Goal: Information Seeking & Learning: Learn about a topic

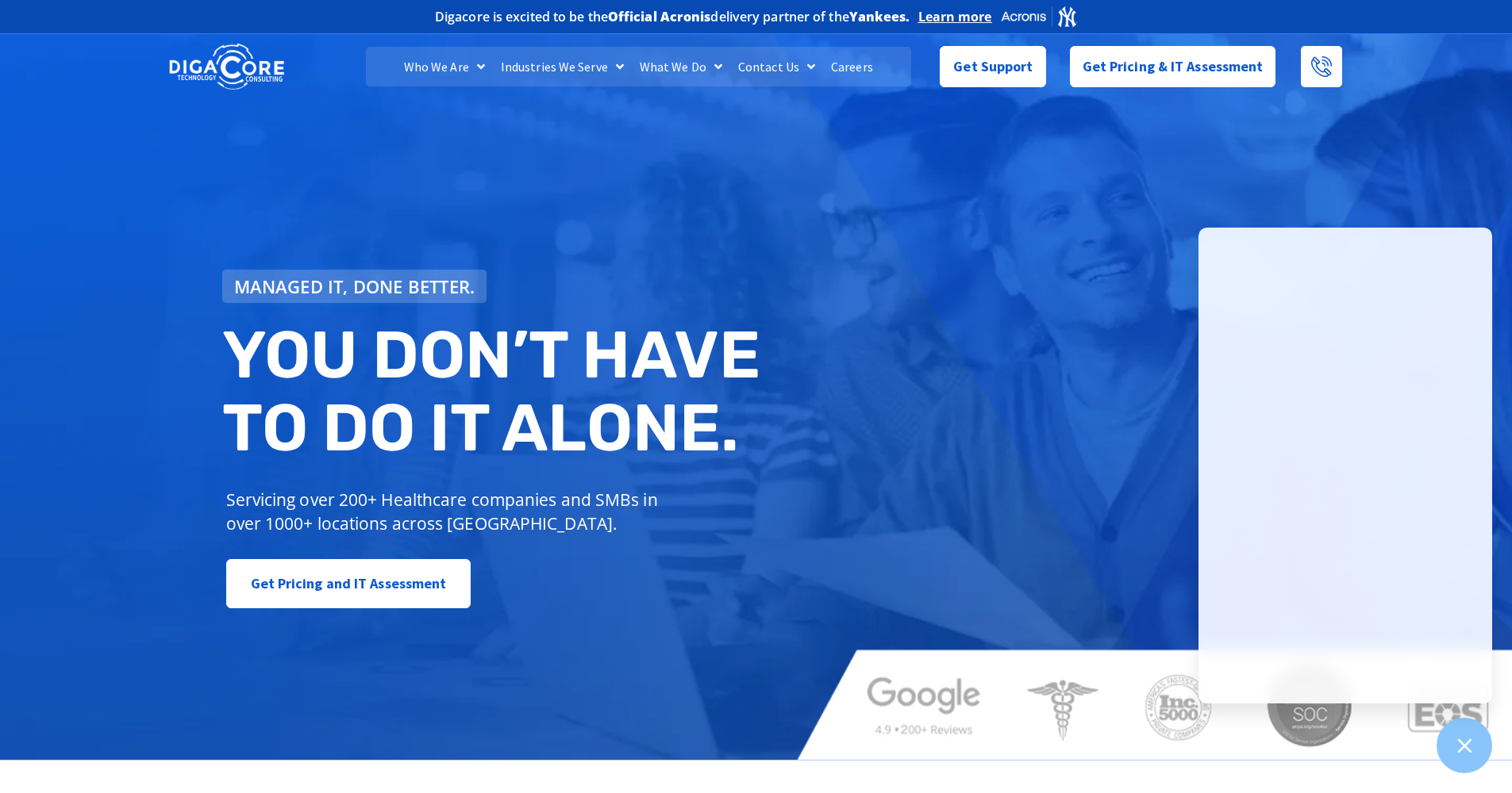
click at [861, 63] on link "Careers" at bounding box center [851, 67] width 58 height 40
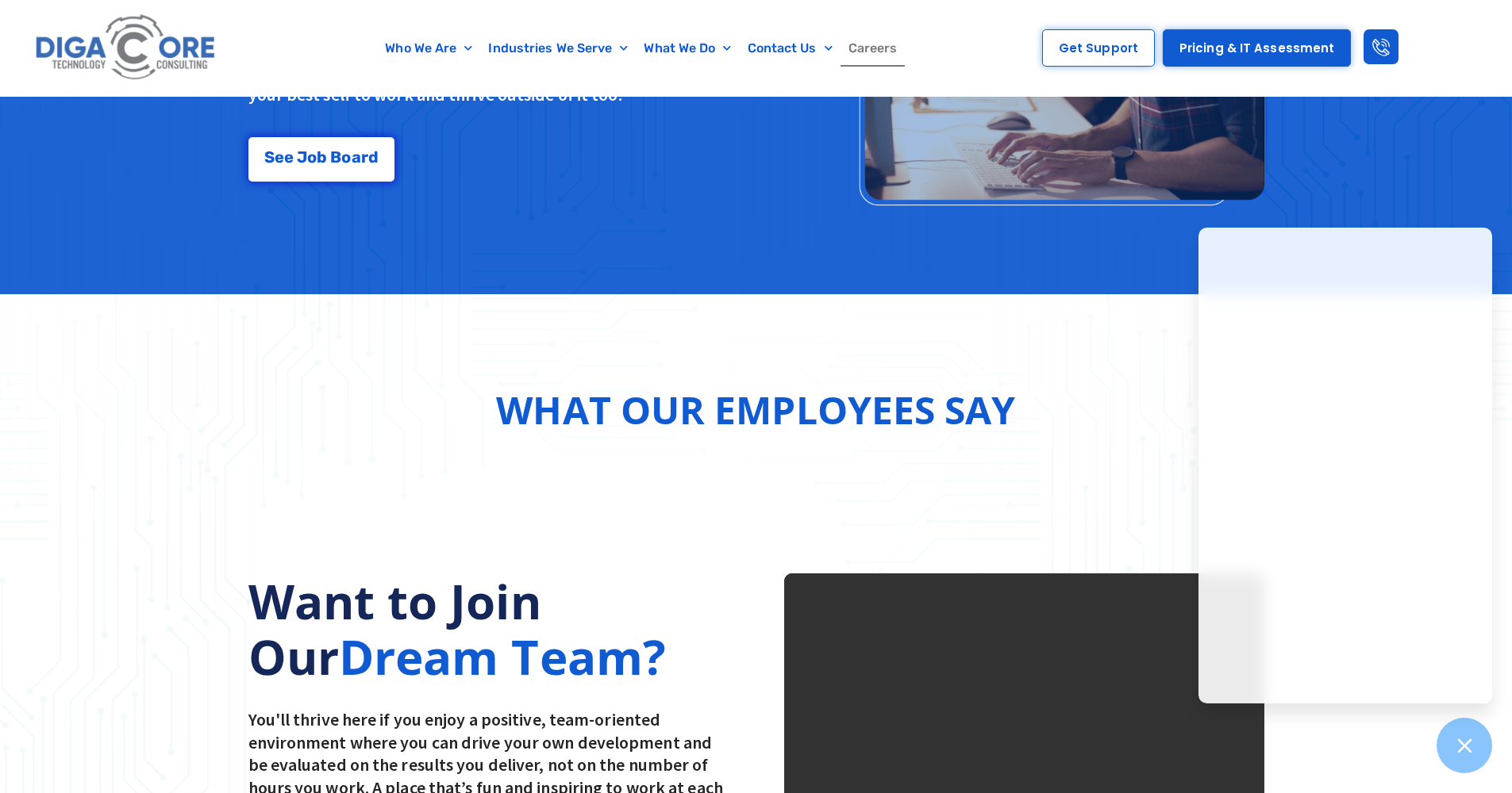
scroll to position [1588, 0]
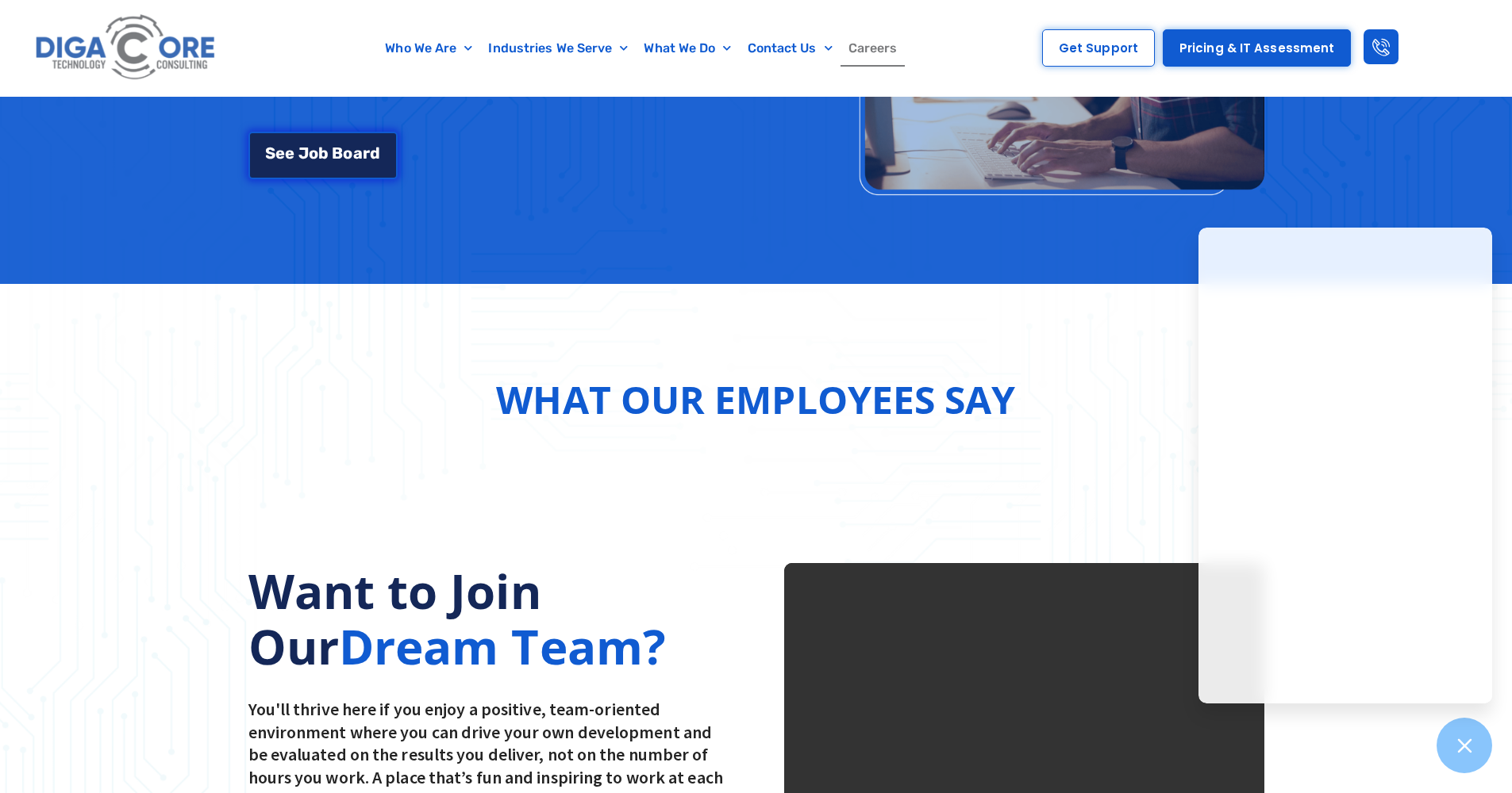
click at [376, 158] on span "d" at bounding box center [375, 154] width 10 height 16
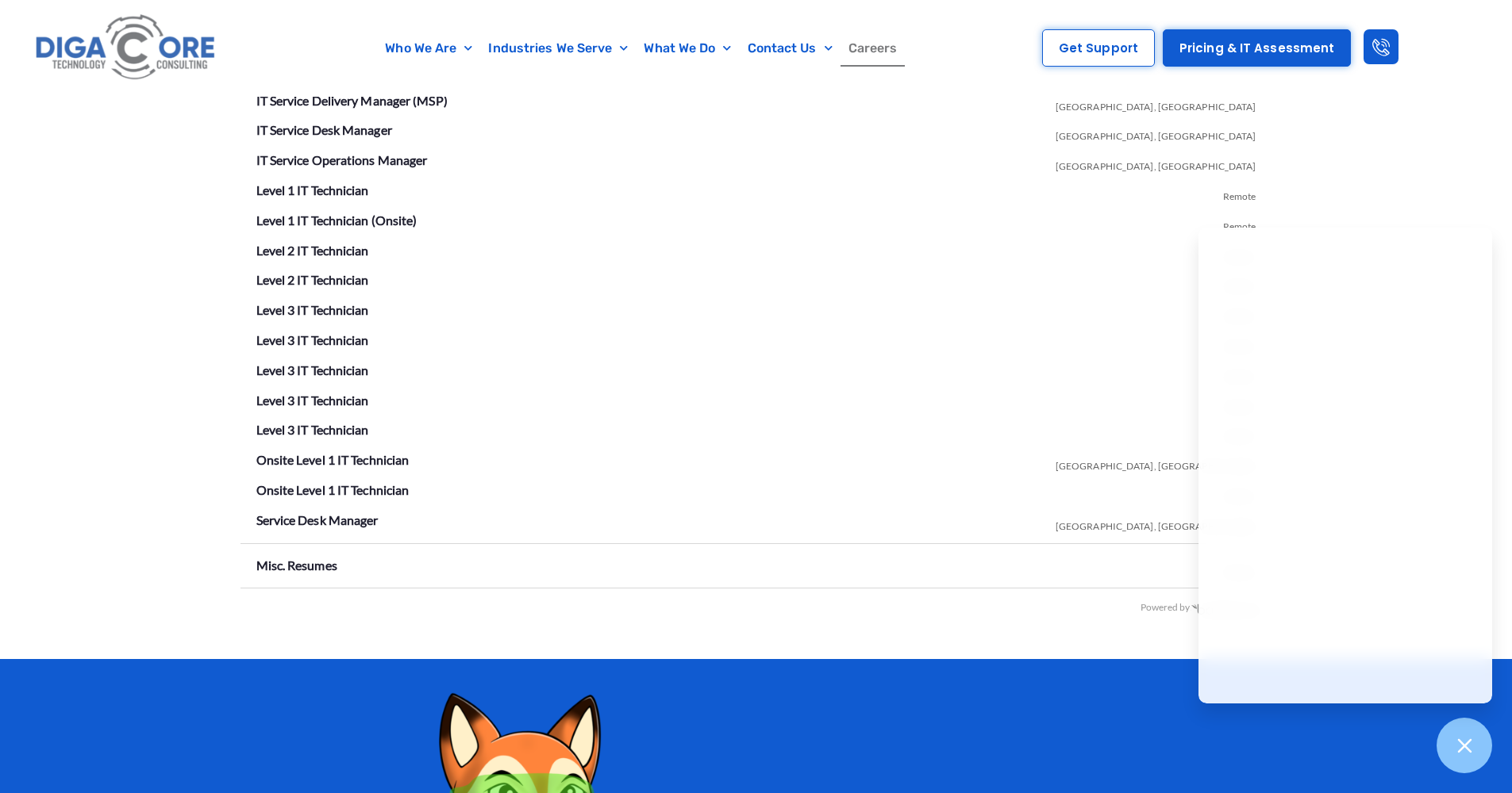
scroll to position [2864, 0]
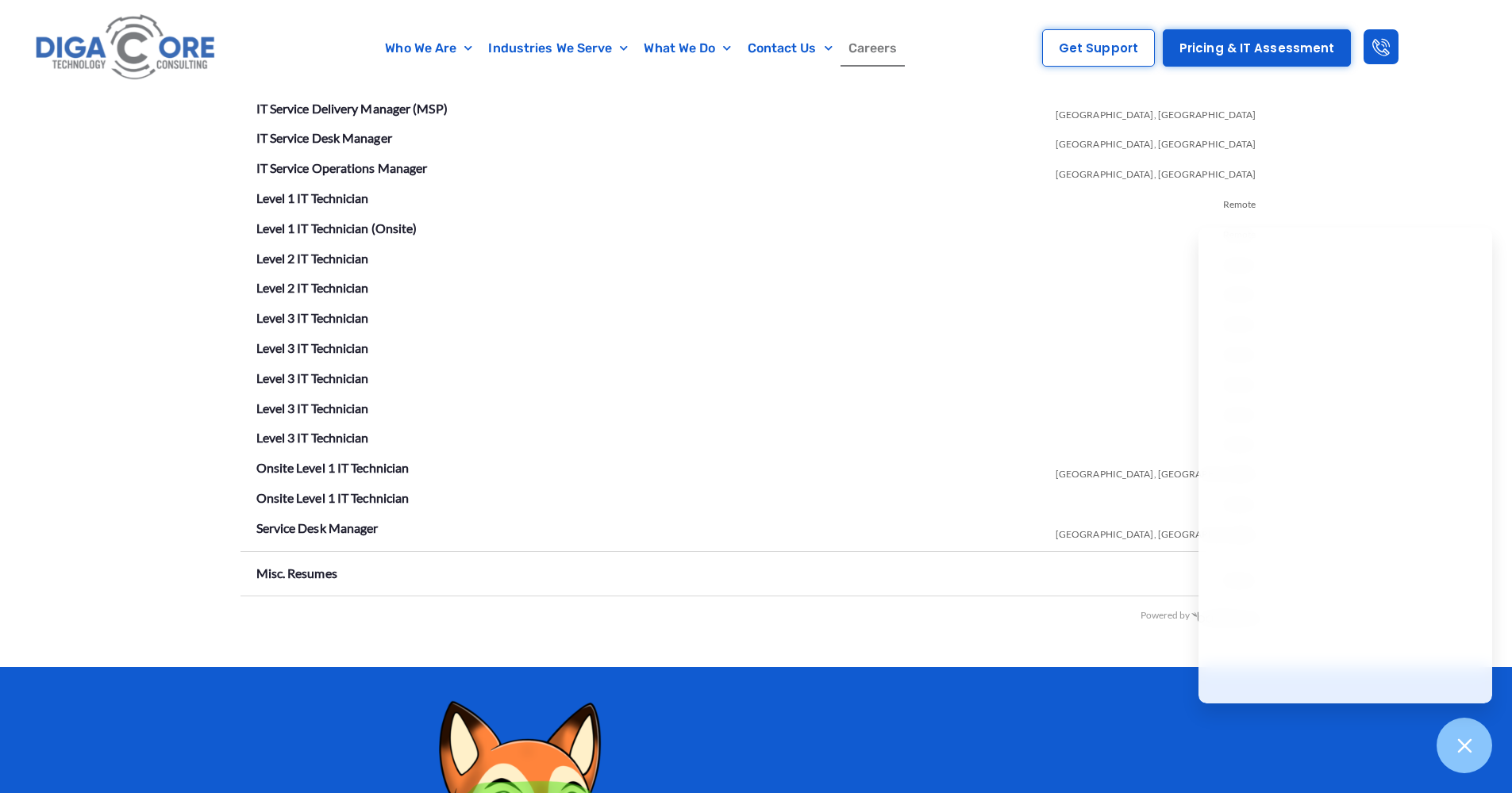
click at [1432, 183] on div "Open Positions Operations Executive Assistant Lakewood, NJ Service IT Service D…" at bounding box center [756, 297] width 1512 height 738
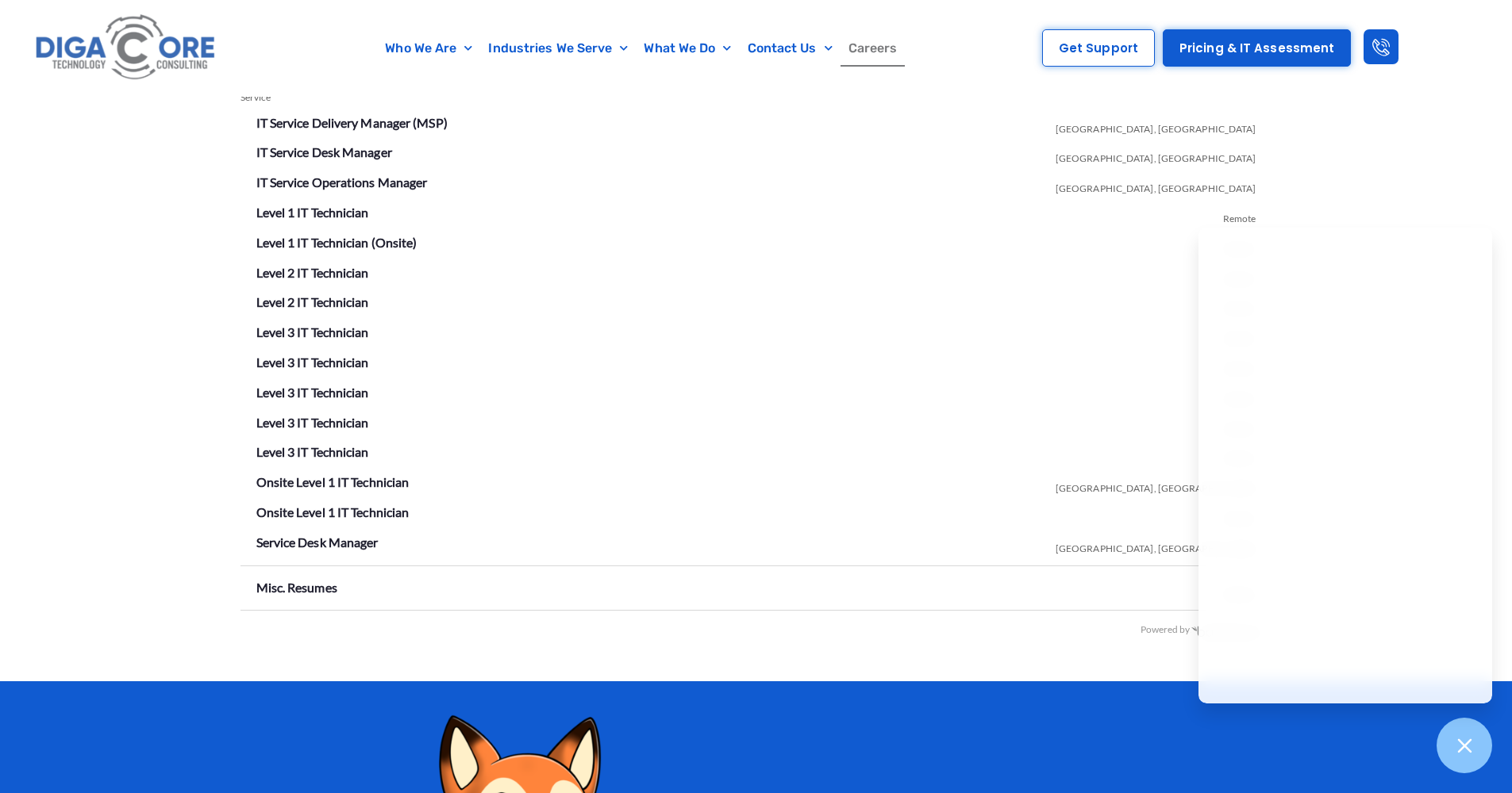
scroll to position [2848, 0]
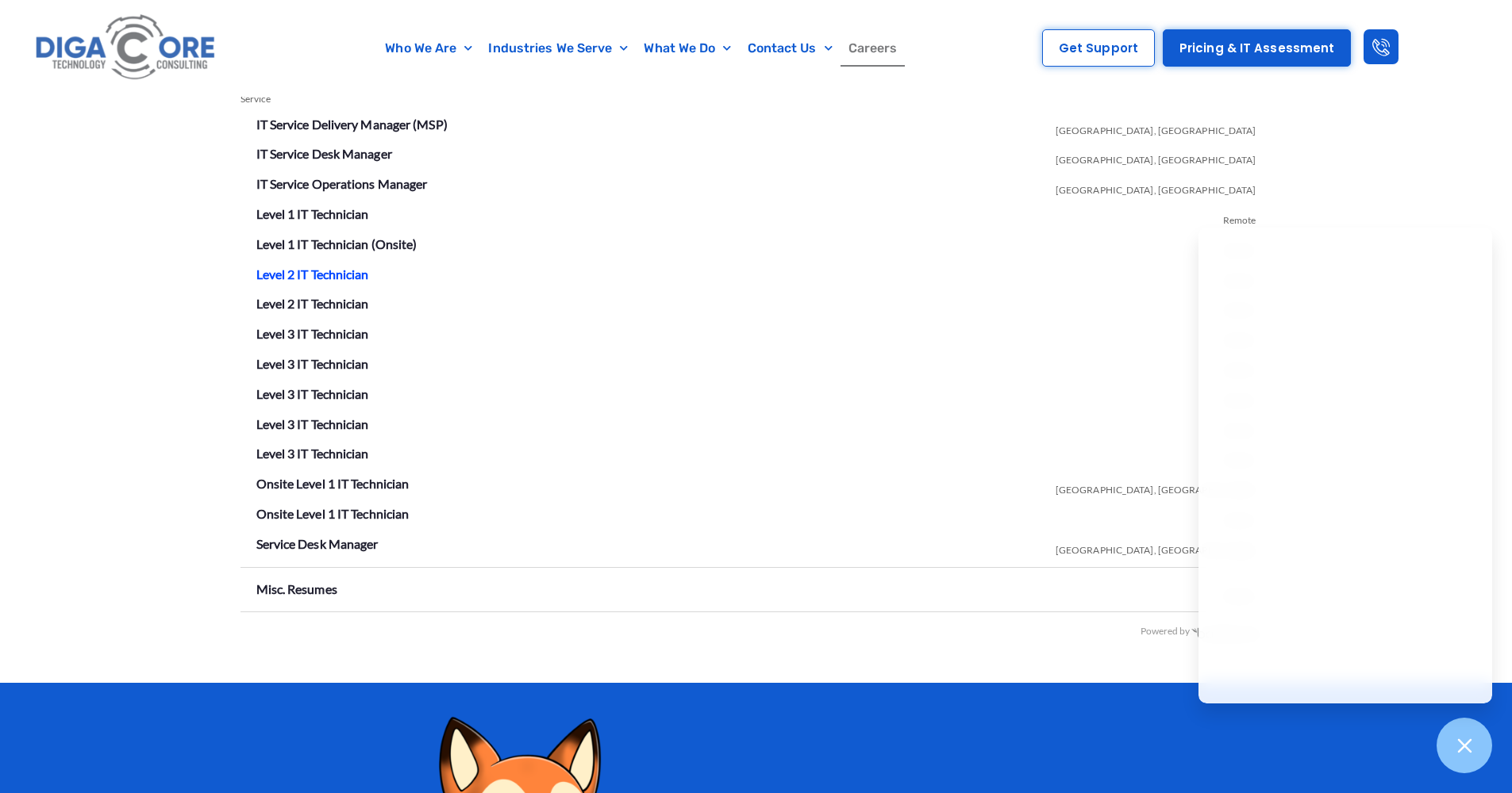
click at [303, 266] on link "Level 2 IT Technician" at bounding box center [313, 274] width 113 height 15
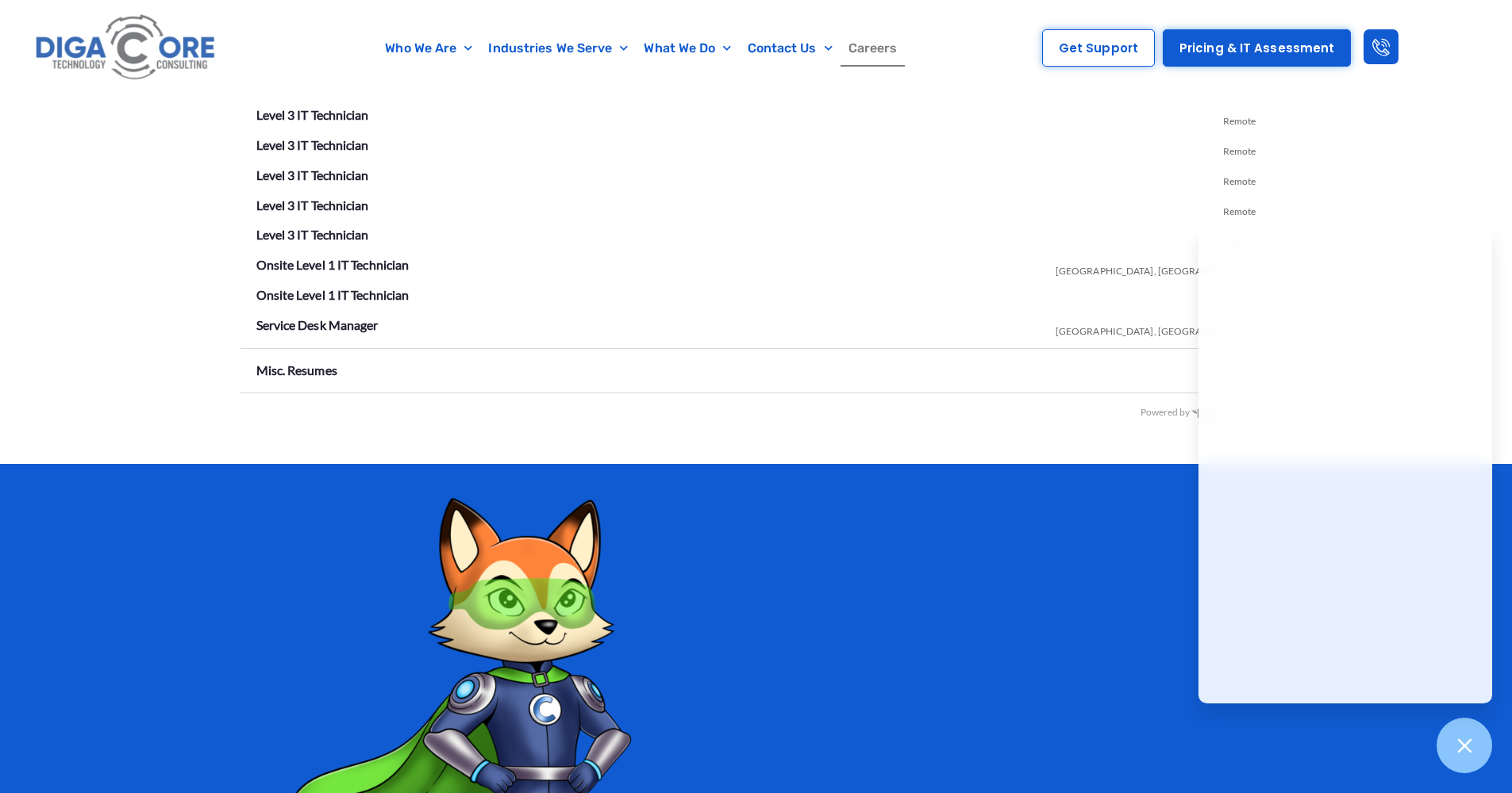
scroll to position [3061, 0]
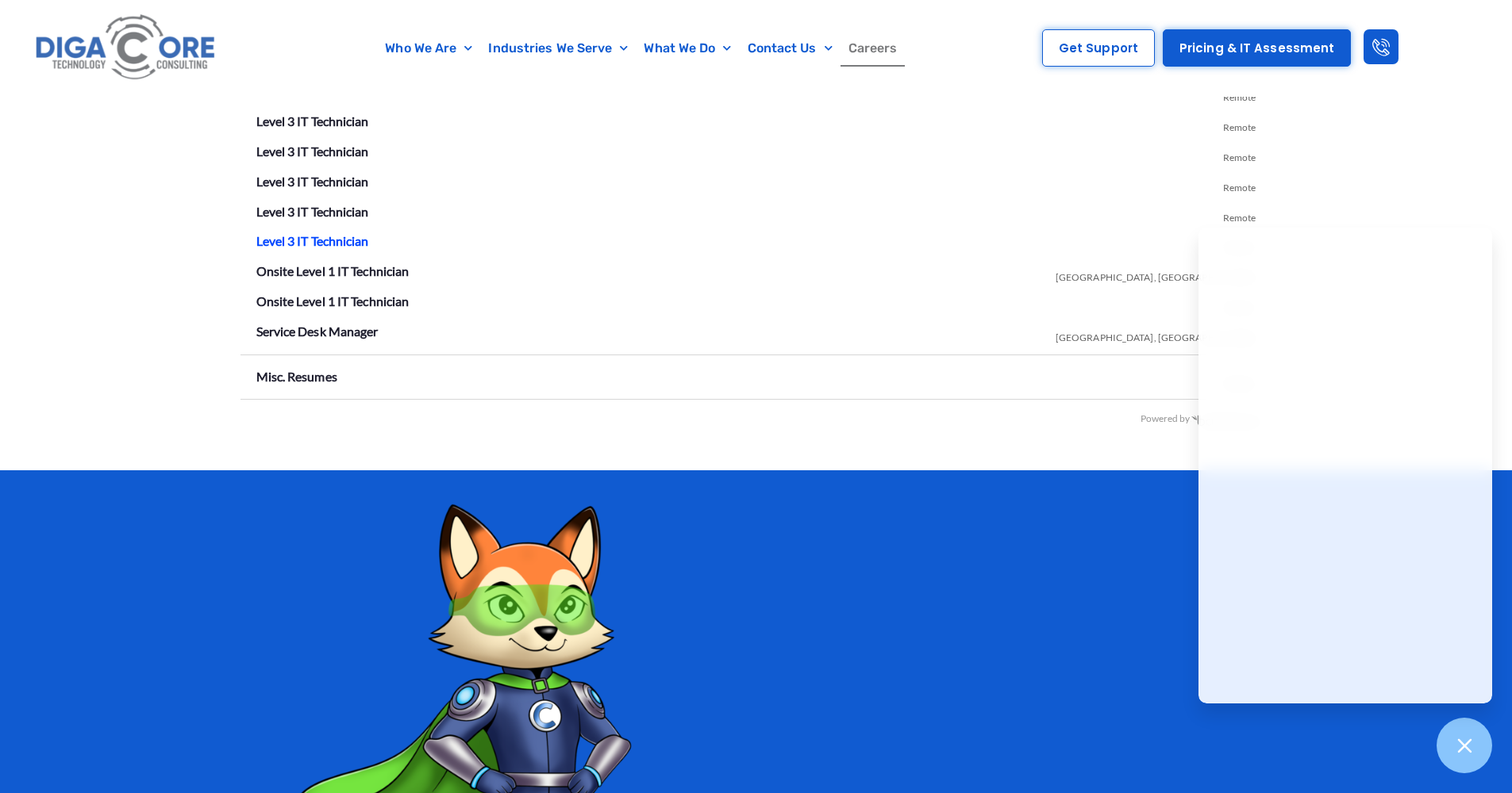
click at [330, 233] on link "Level 3 IT Technician" at bounding box center [313, 240] width 113 height 15
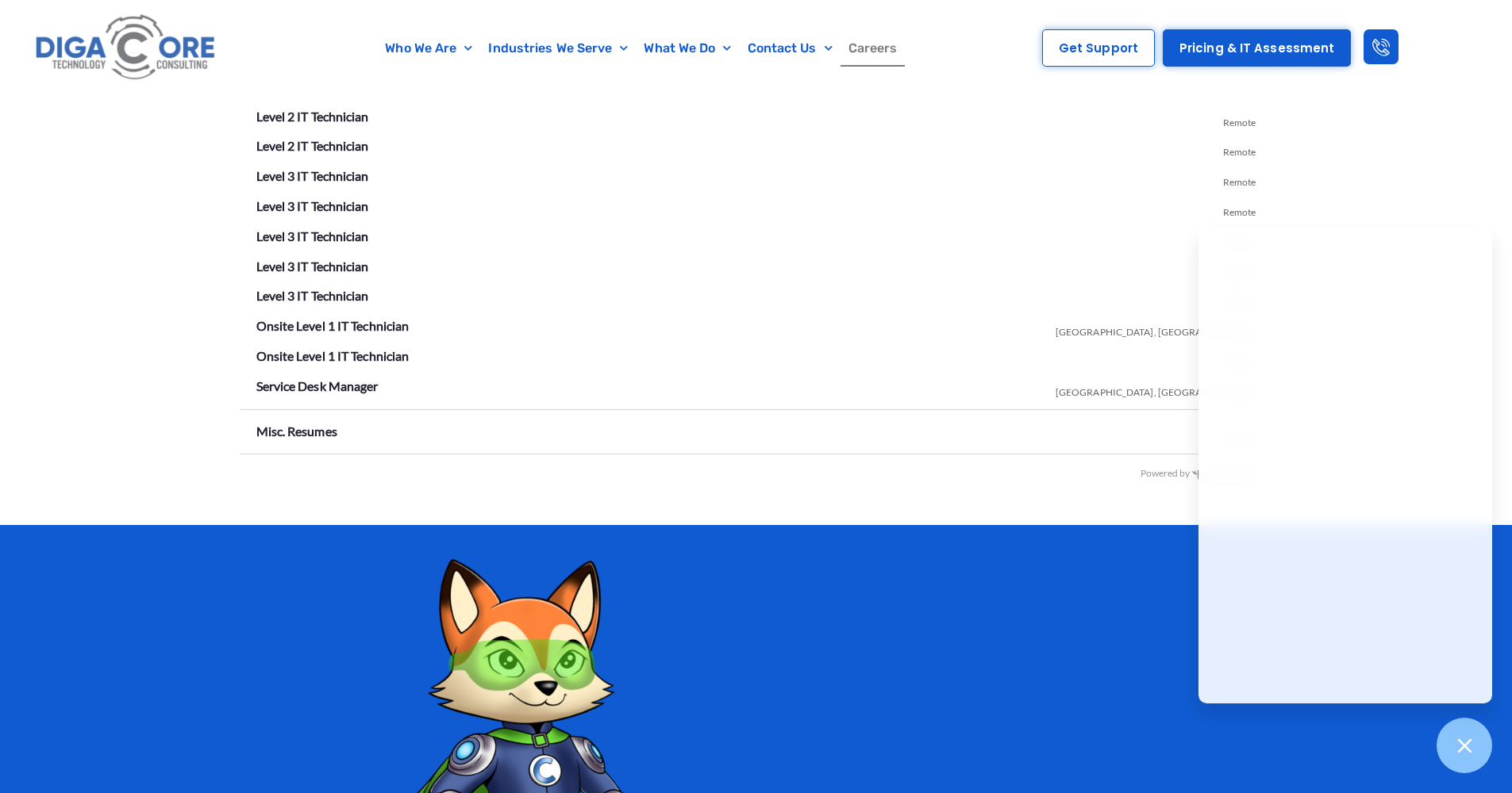
scroll to position [3004, 0]
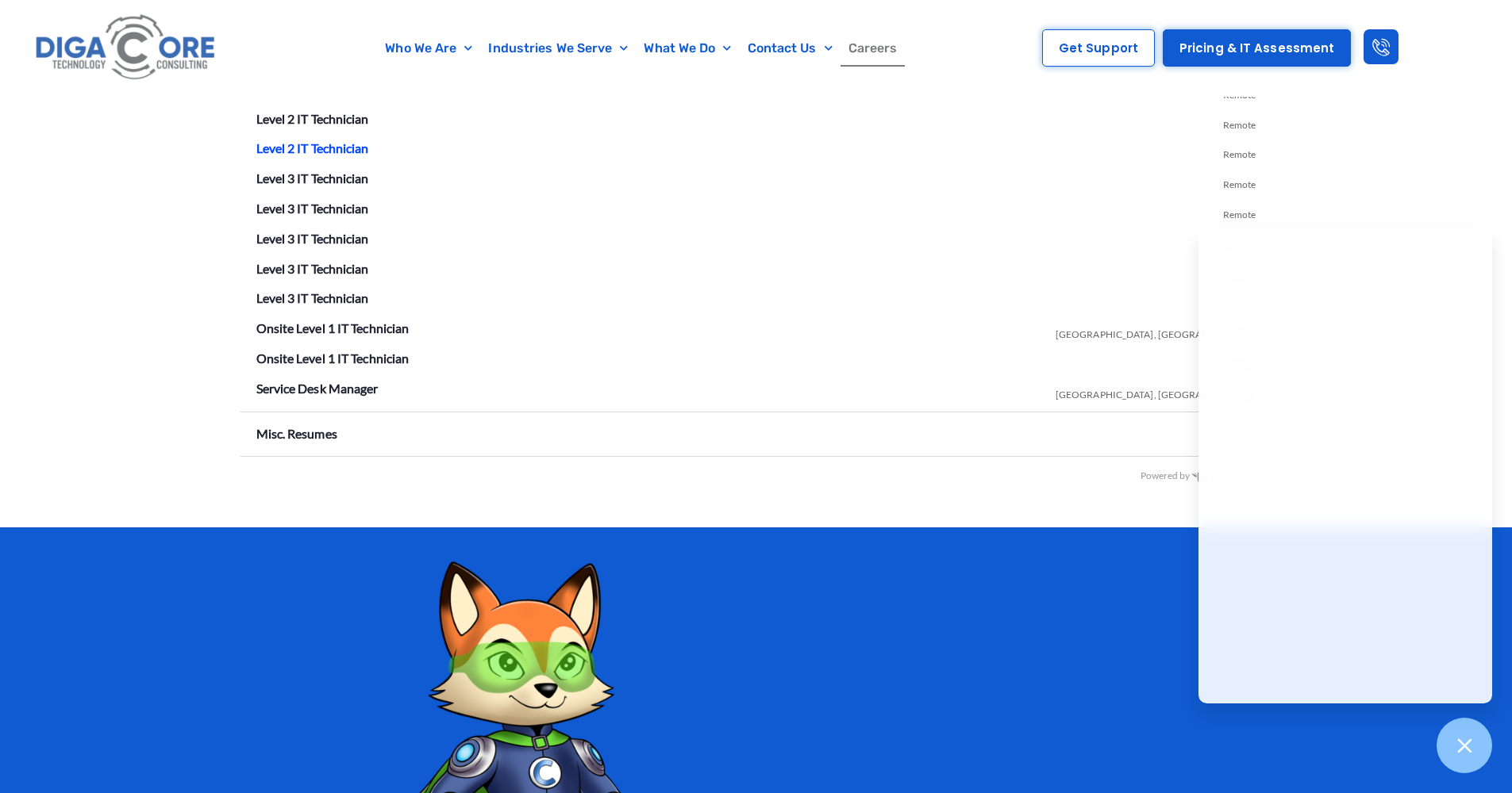
click at [350, 141] on link "Level 2 IT Technician" at bounding box center [313, 148] width 113 height 15
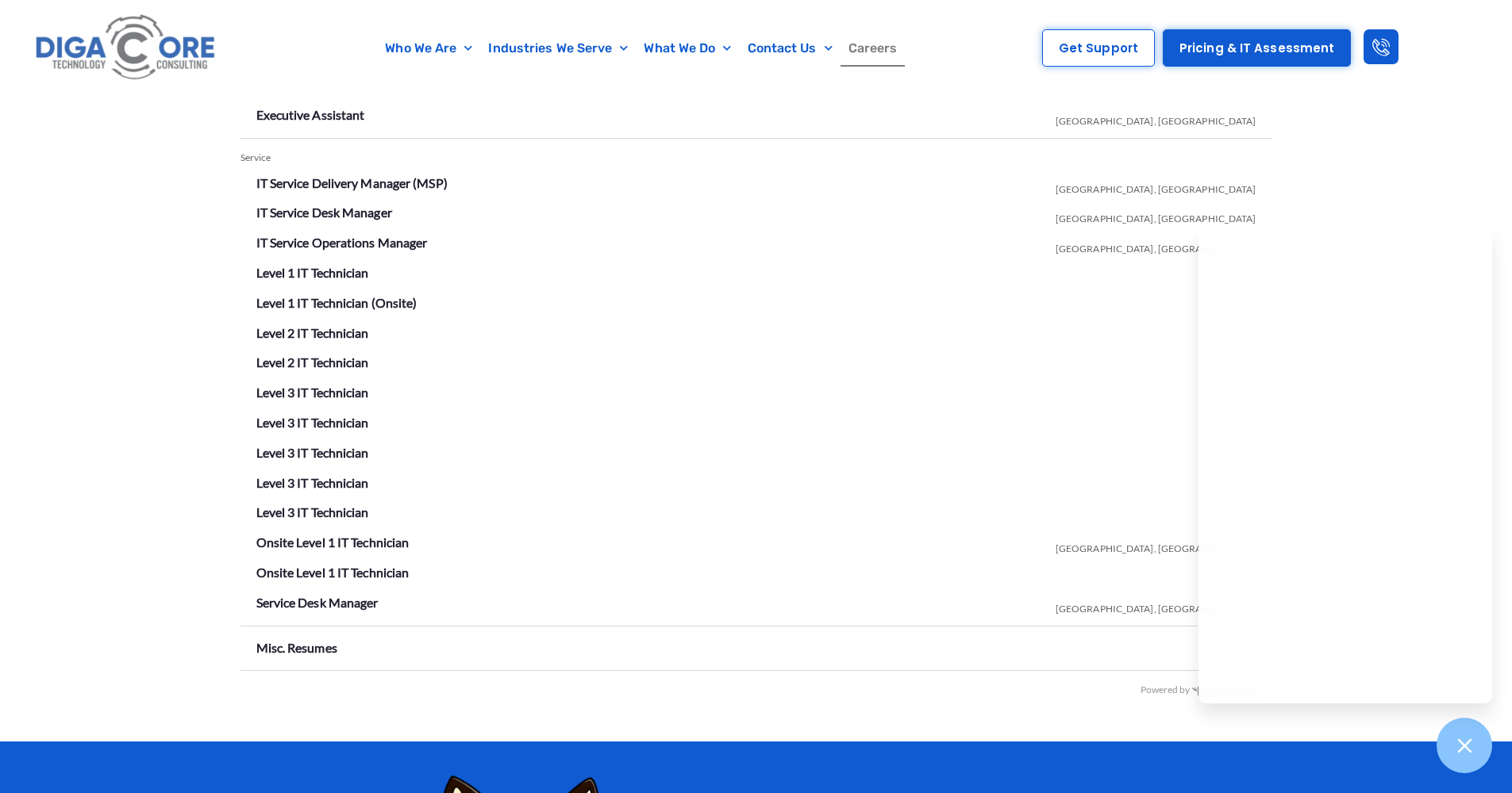
scroll to position [2789, 0]
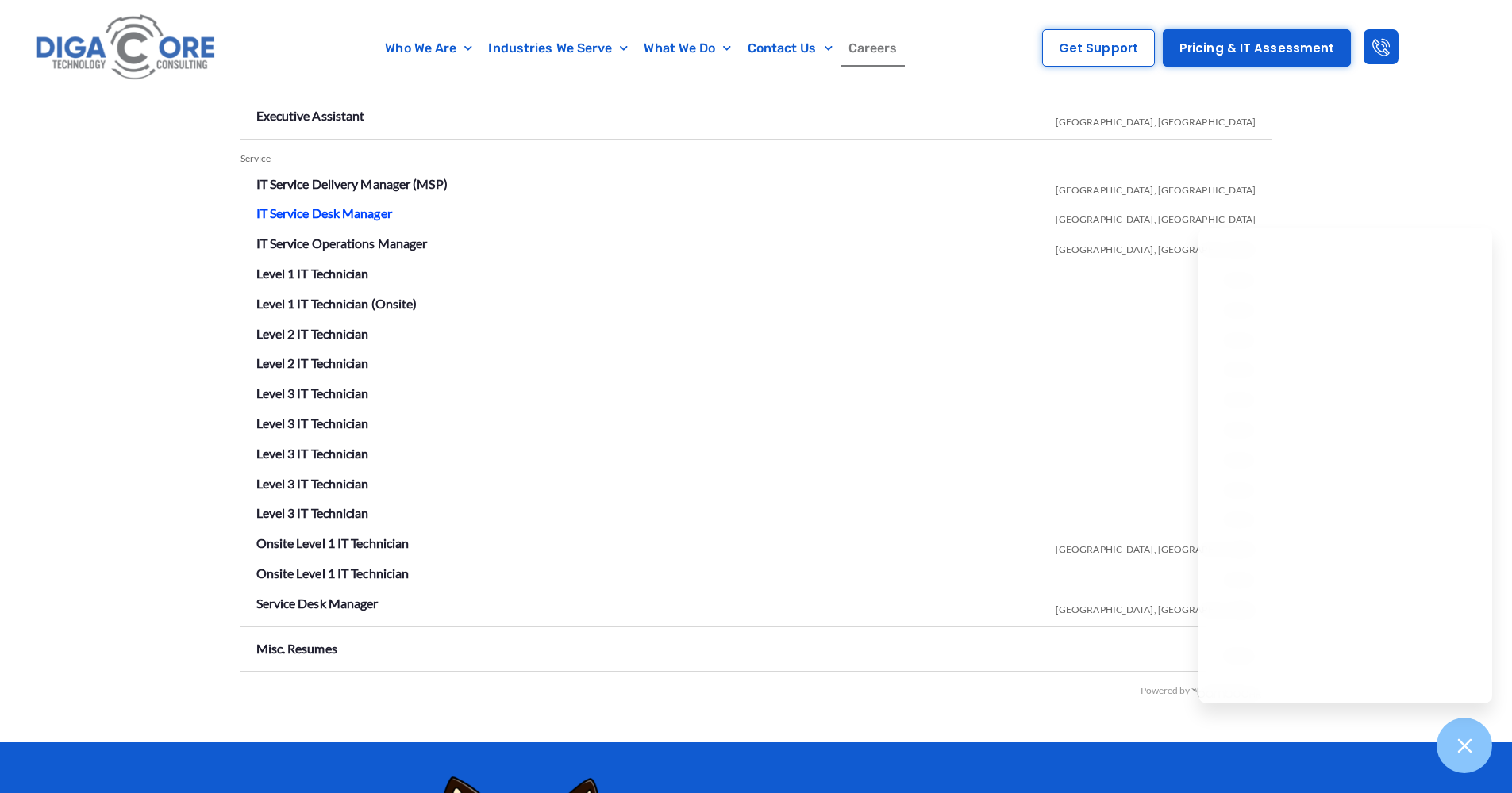
click at [365, 205] on link "IT Service Desk Manager" at bounding box center [324, 212] width 136 height 15
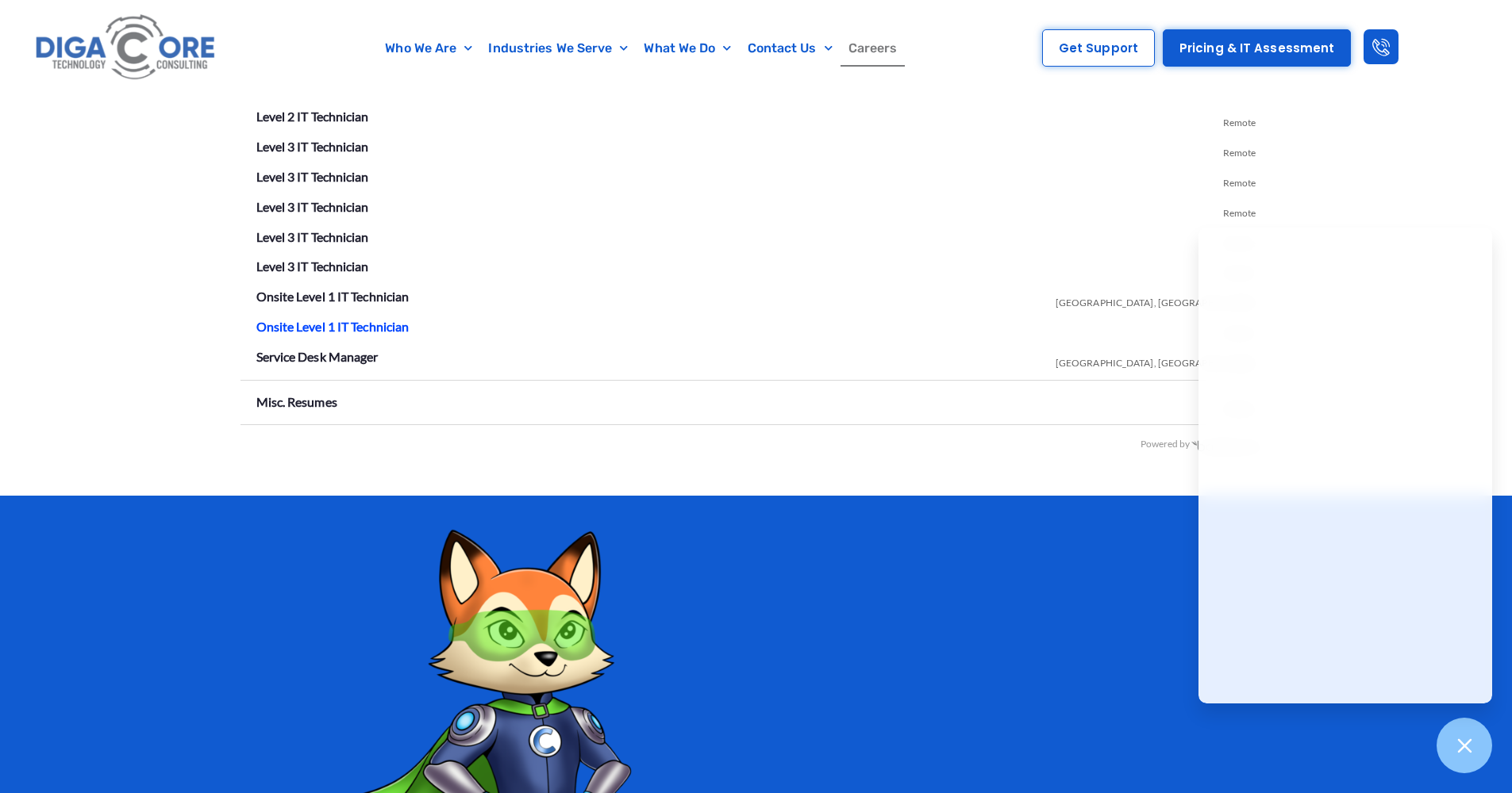
scroll to position [3038, 0]
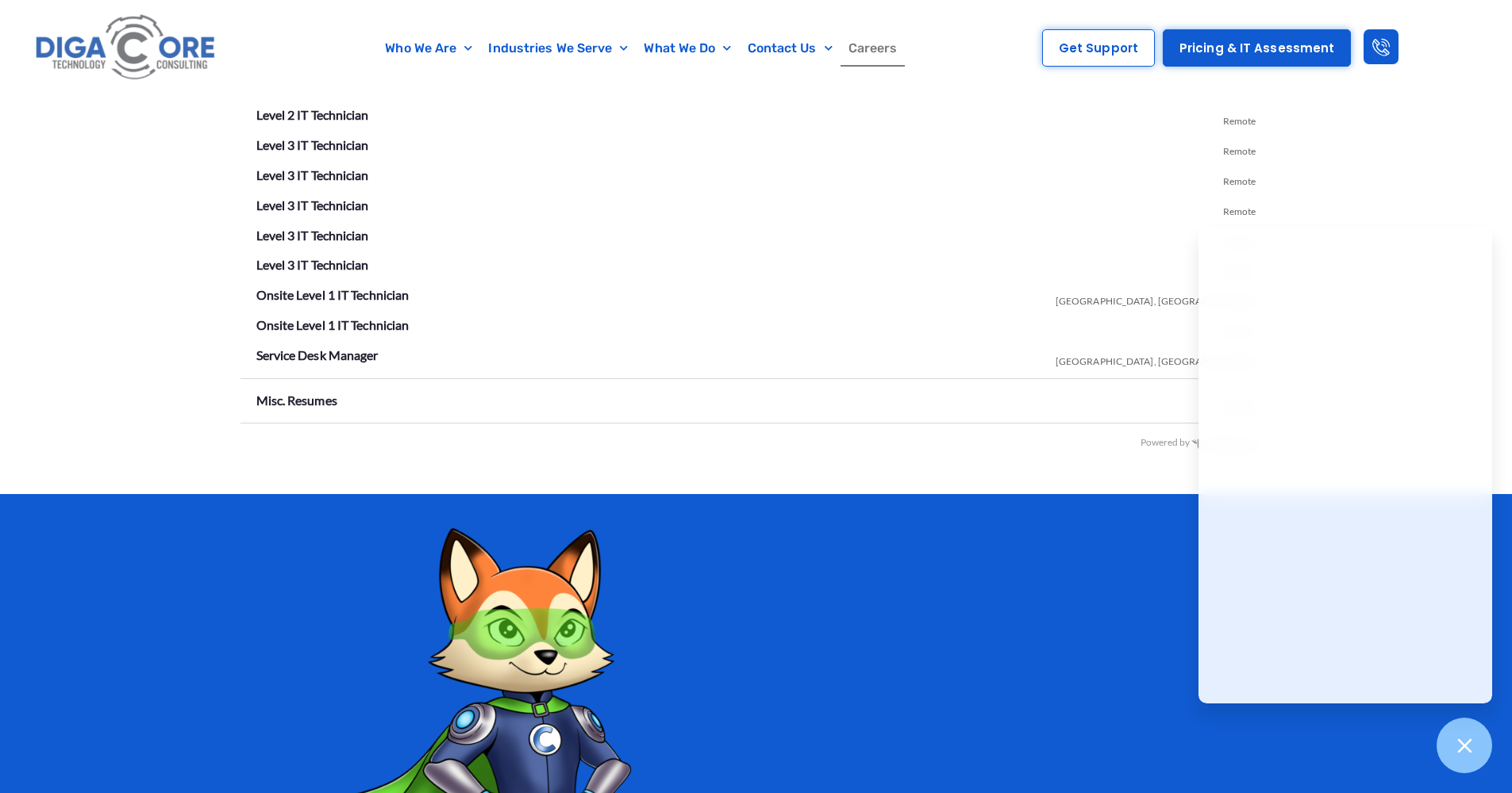
click at [325, 170] on li "Level 3 IT Technician Remote" at bounding box center [756, 176] width 1000 height 25
click at [325, 167] on link "Level 3 IT Technician" at bounding box center [313, 174] width 113 height 15
